Goal: Information Seeking & Learning: Learn about a topic

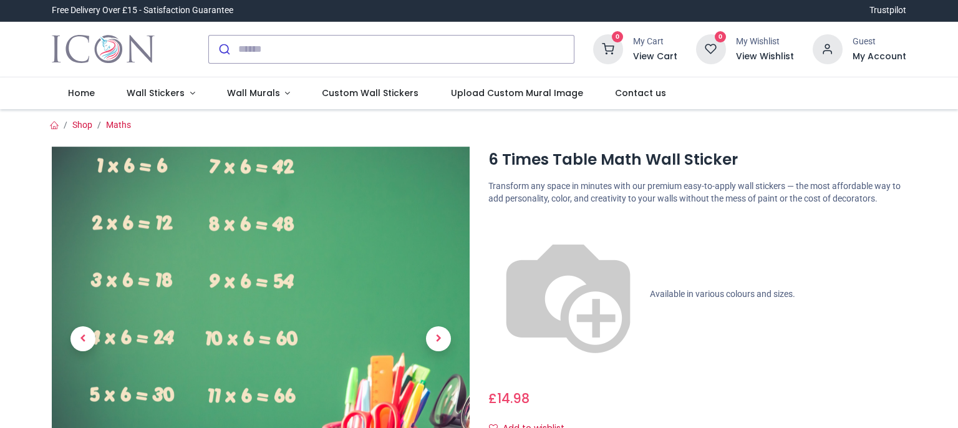
drag, startPoint x: 0, startPoint y: 0, endPoint x: 286, endPoint y: 339, distance: 444.1
